Goal: Navigation & Orientation: Find specific page/section

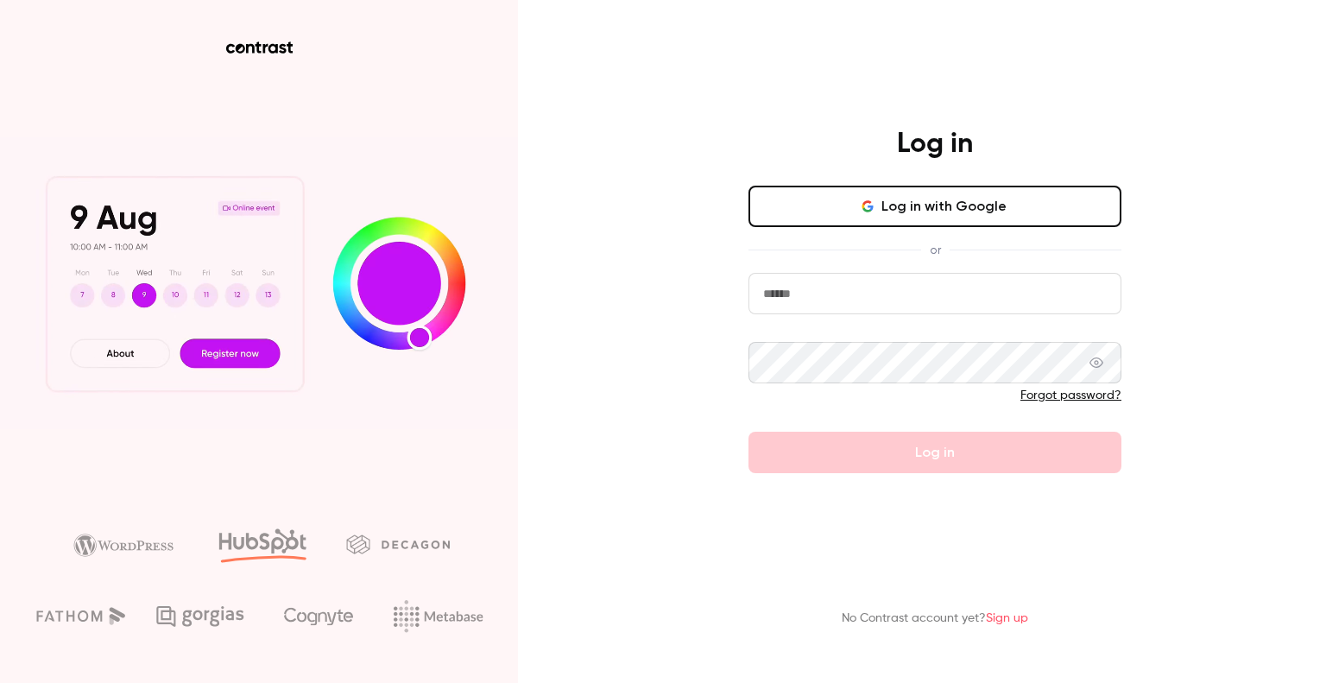
click at [824, 298] on input "email" at bounding box center [934, 293] width 373 height 41
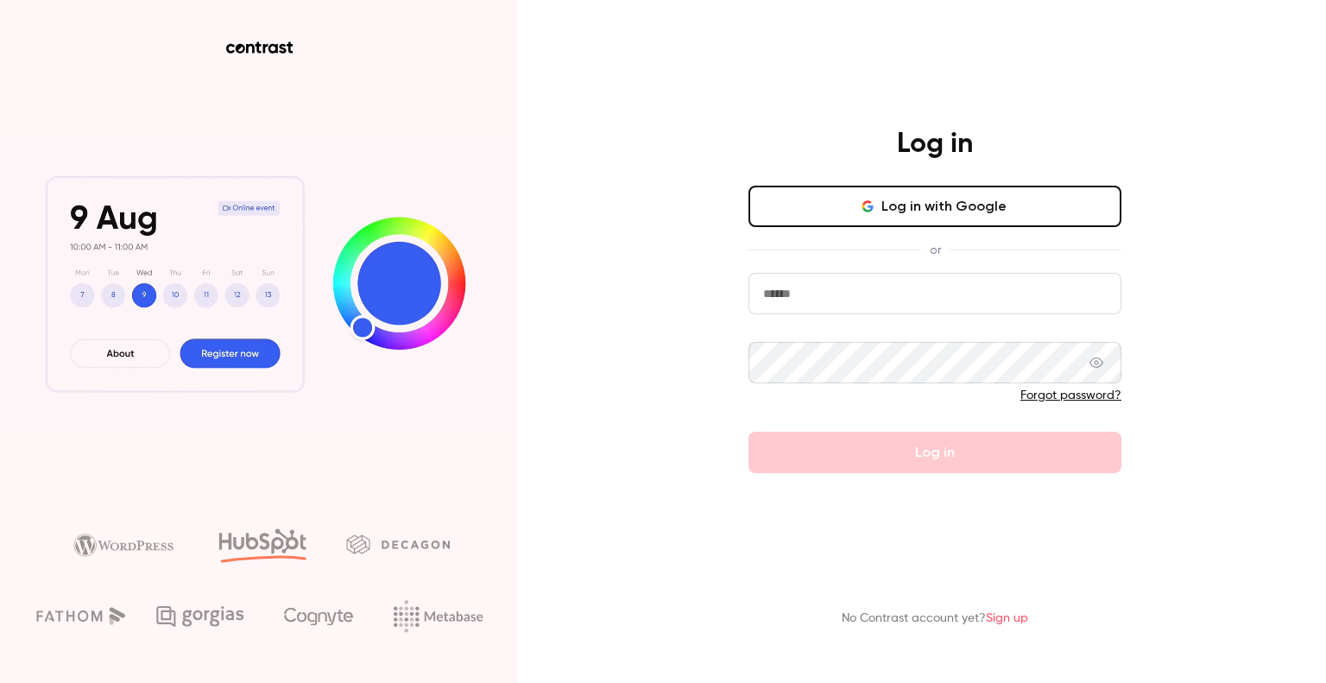
click at [1095, 294] on keeper-lock "Open Keeper Popup" at bounding box center [1097, 293] width 21 height 21
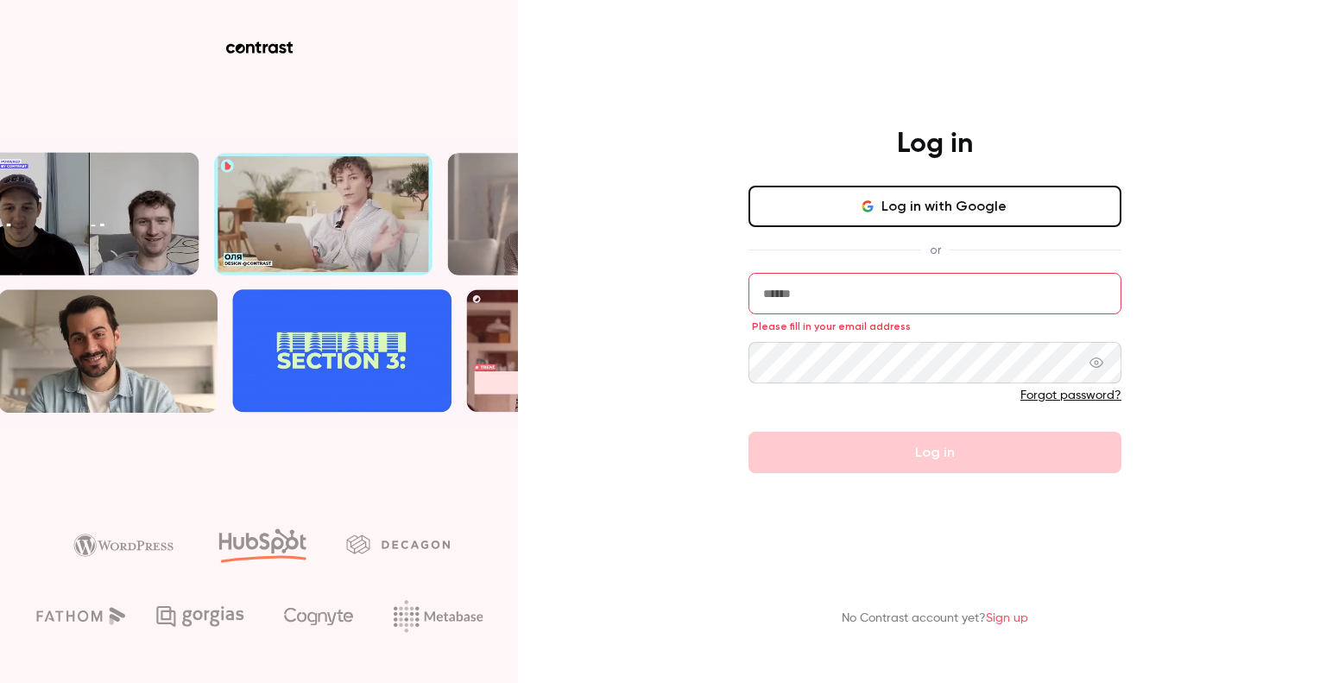
click at [901, 300] on input "email" at bounding box center [934, 293] width 373 height 41
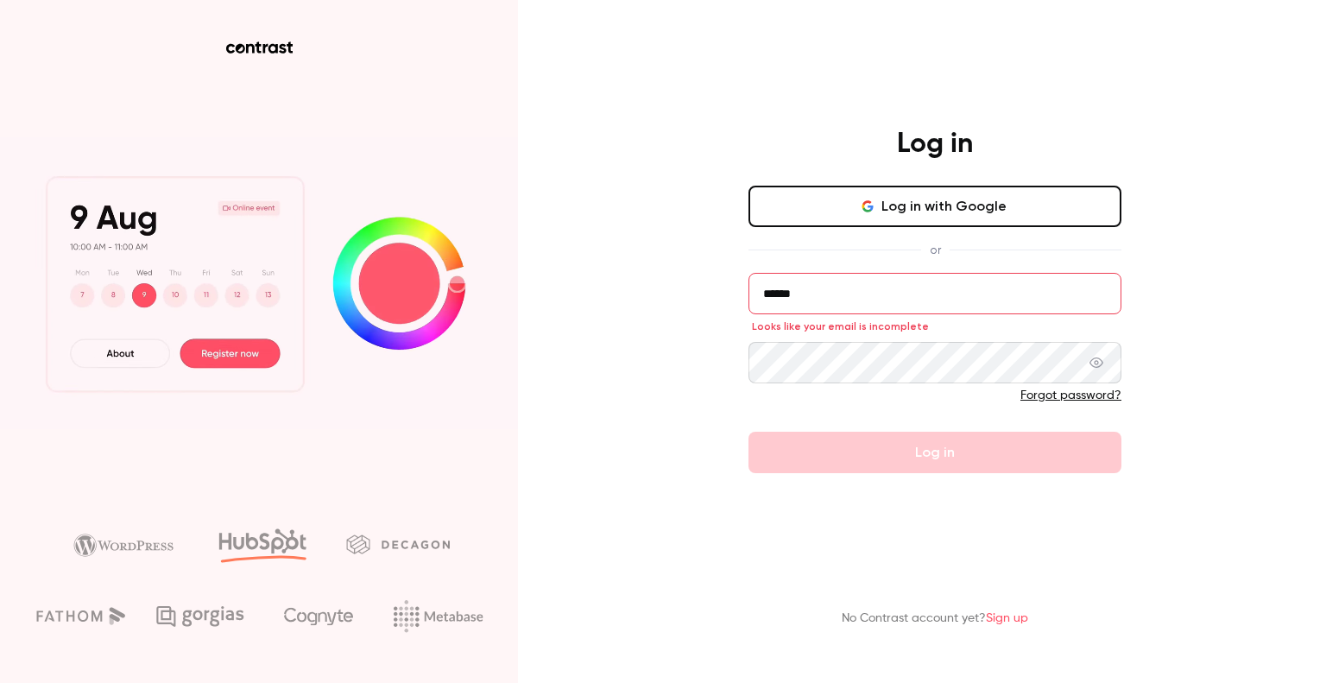
type input "******"
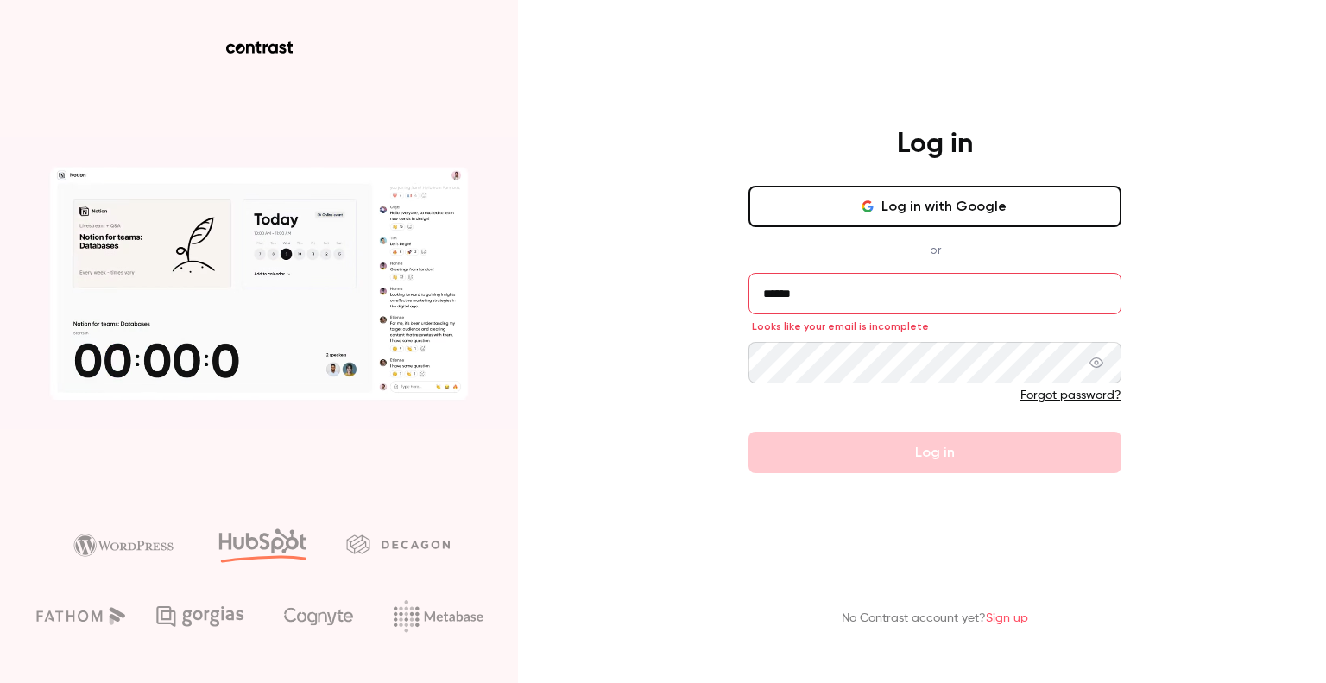
click at [904, 210] on button "Log in with Google" at bounding box center [934, 206] width 373 height 41
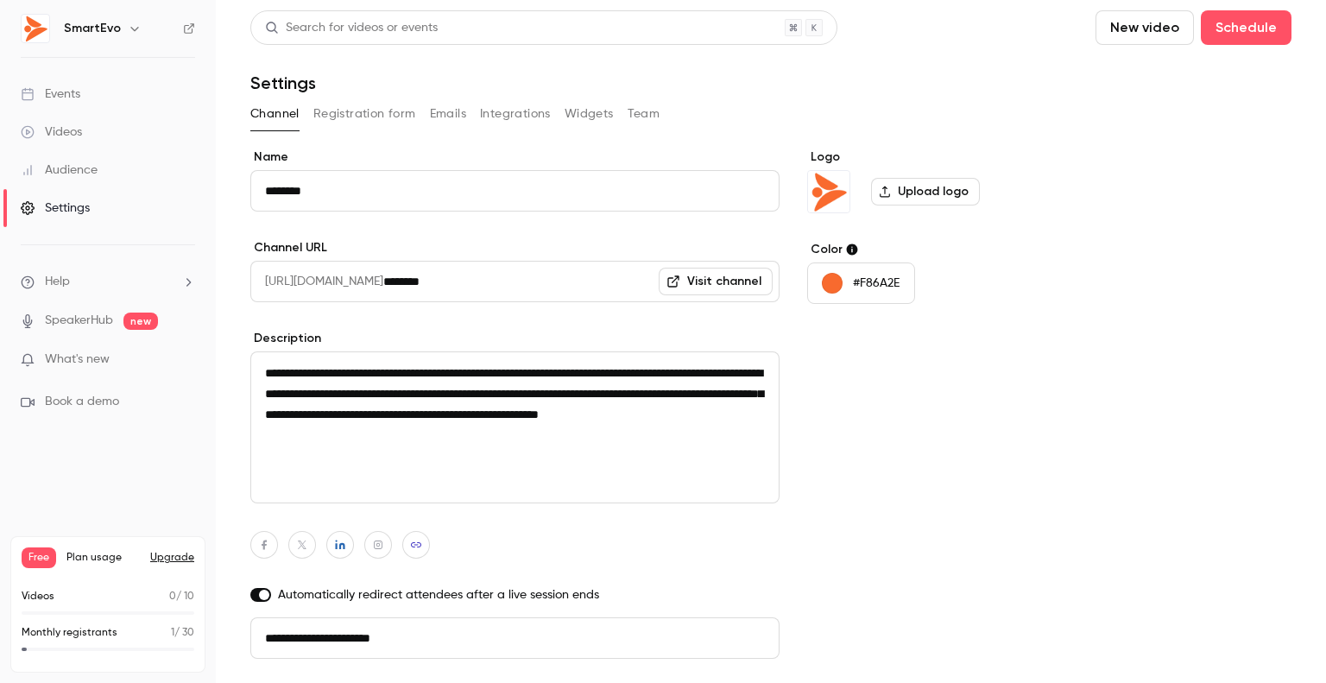
click at [401, 117] on button "Registration form" at bounding box center [364, 114] width 103 height 28
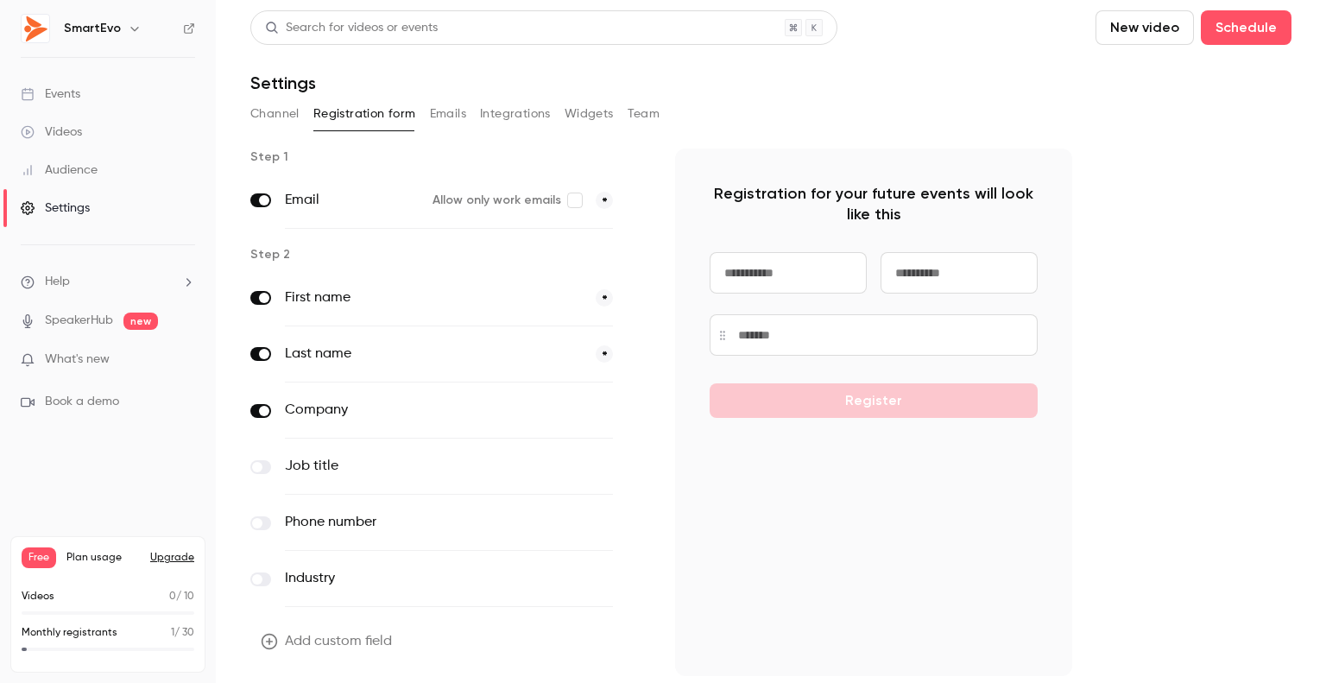
click at [97, 103] on link "Events" at bounding box center [108, 94] width 216 height 38
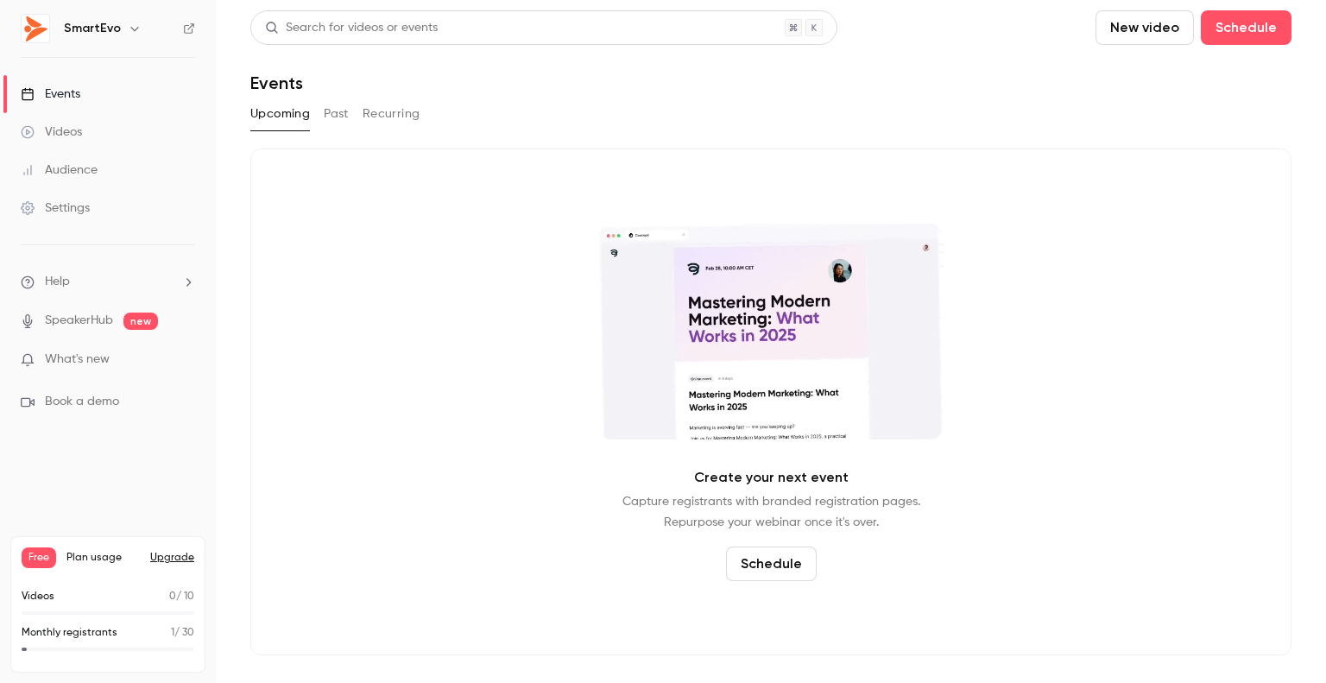
click at [50, 89] on div "Events" at bounding box center [51, 93] width 60 height 17
